Goal: Task Accomplishment & Management: Use online tool/utility

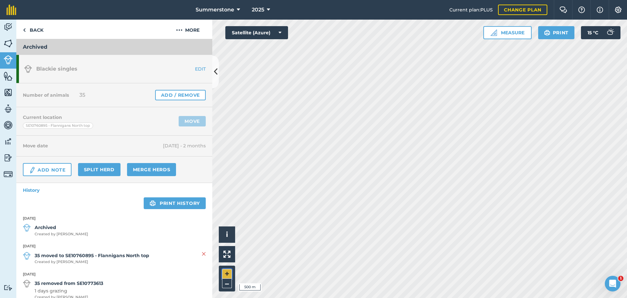
click at [227, 272] on button "+" at bounding box center [227, 274] width 10 height 10
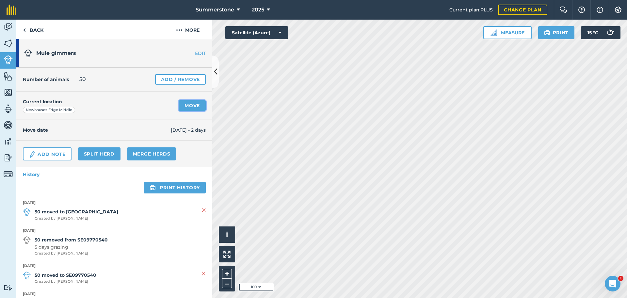
click at [185, 102] on link "Move" at bounding box center [192, 105] width 27 height 10
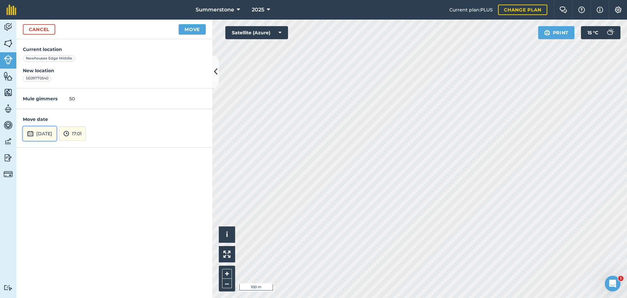
click at [46, 134] on button "[DATE]" at bounding box center [40, 133] width 34 height 14
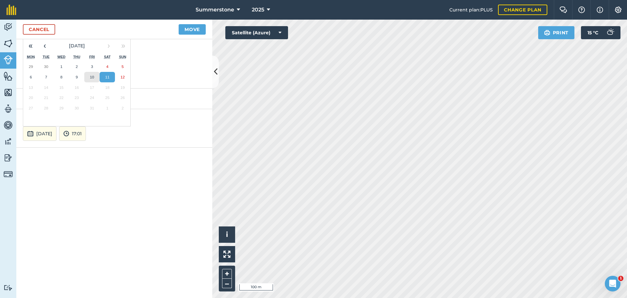
click at [93, 75] on abbr "10" at bounding box center [92, 77] width 4 height 4
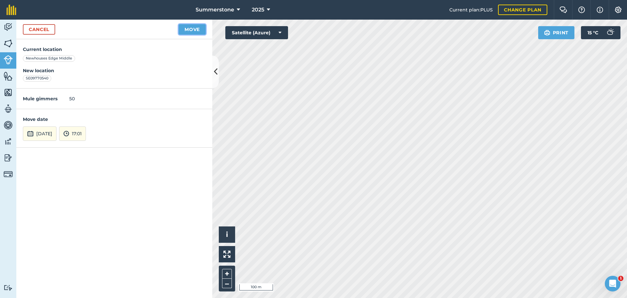
click at [195, 24] on button "Move" at bounding box center [192, 29] width 27 height 10
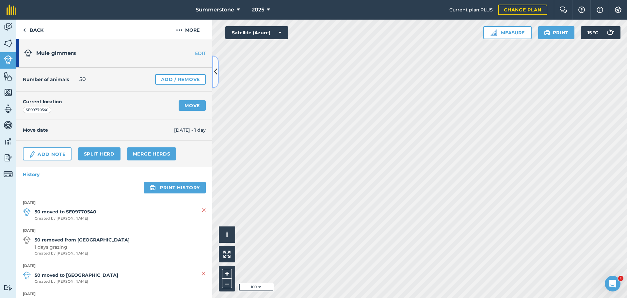
click at [216, 71] on icon at bounding box center [216, 71] width 4 height 11
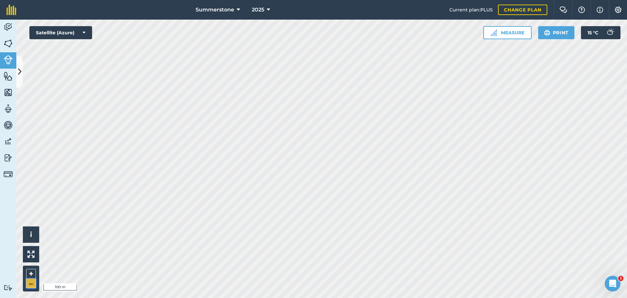
click at [32, 283] on button "–" at bounding box center [31, 283] width 10 height 9
